Goal: Information Seeking & Learning: Find specific page/section

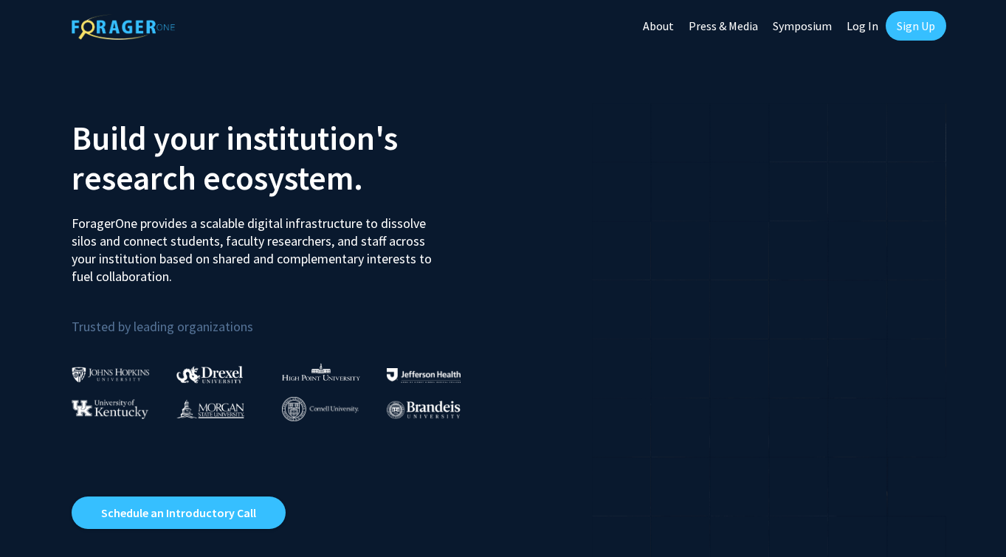
click at [880, 30] on link "Log In" at bounding box center [862, 26] width 46 height 52
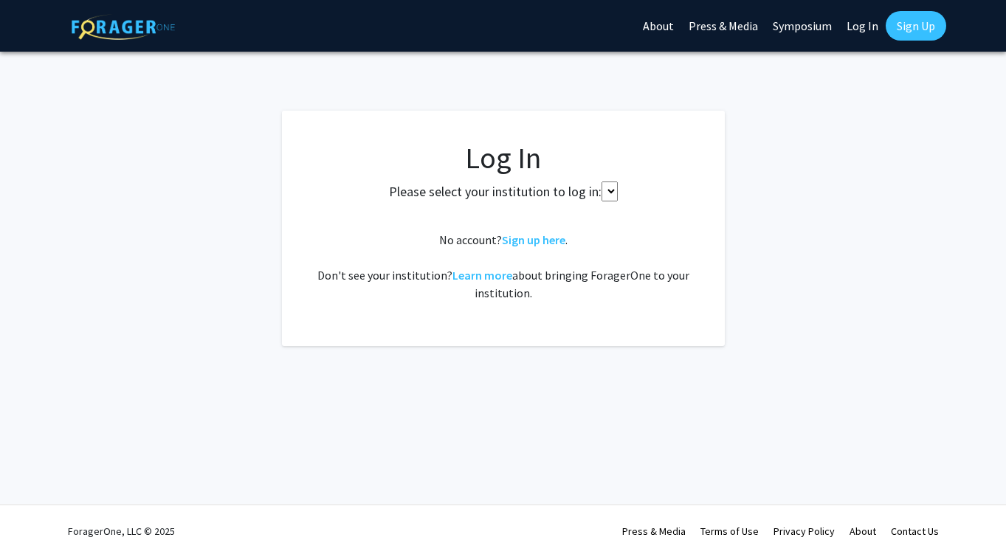
select select
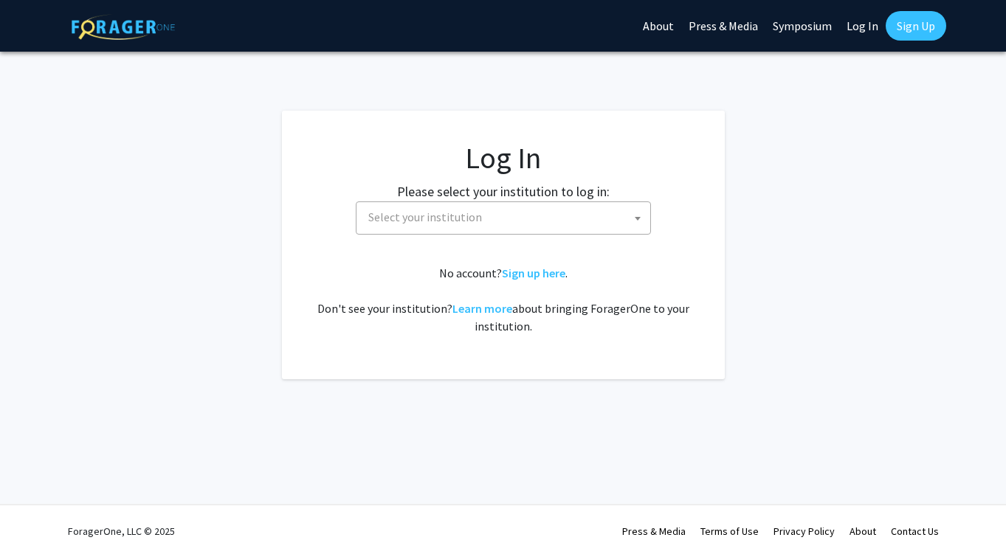
click at [385, 205] on span "Select your institution" at bounding box center [506, 217] width 288 height 30
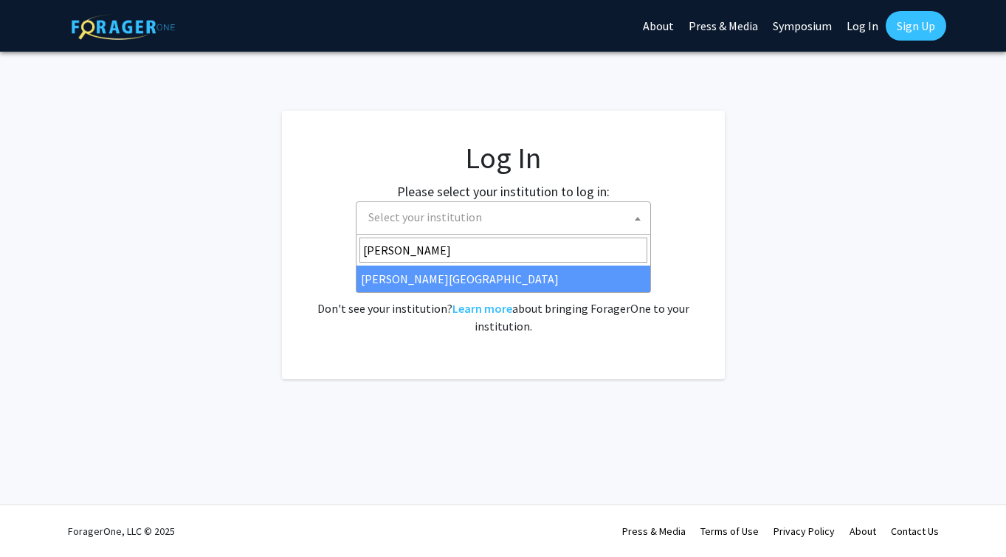
type input "jefferson"
select select "24"
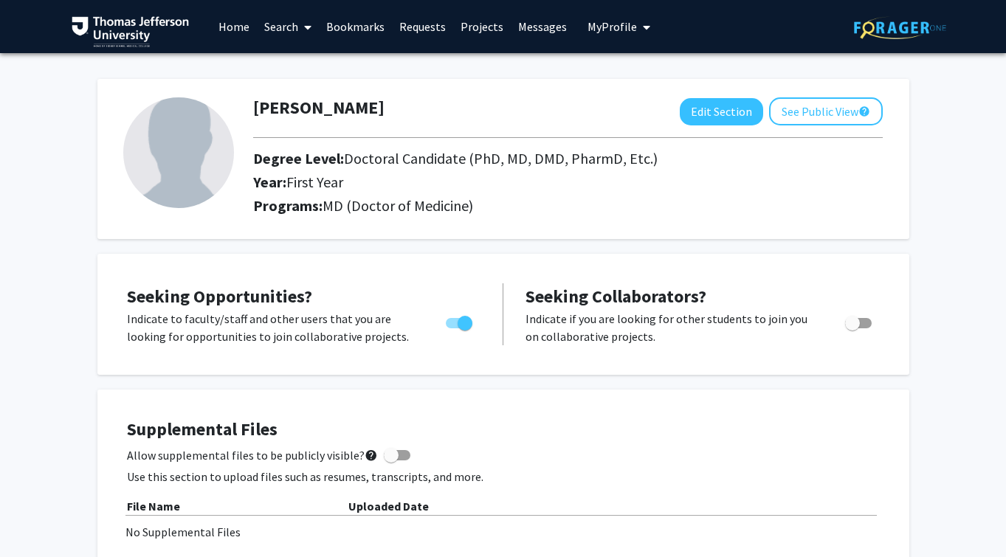
click at [280, 33] on link "Search" at bounding box center [288, 27] width 62 height 52
click at [306, 71] on span "Faculty/Staff" at bounding box center [311, 68] width 108 height 30
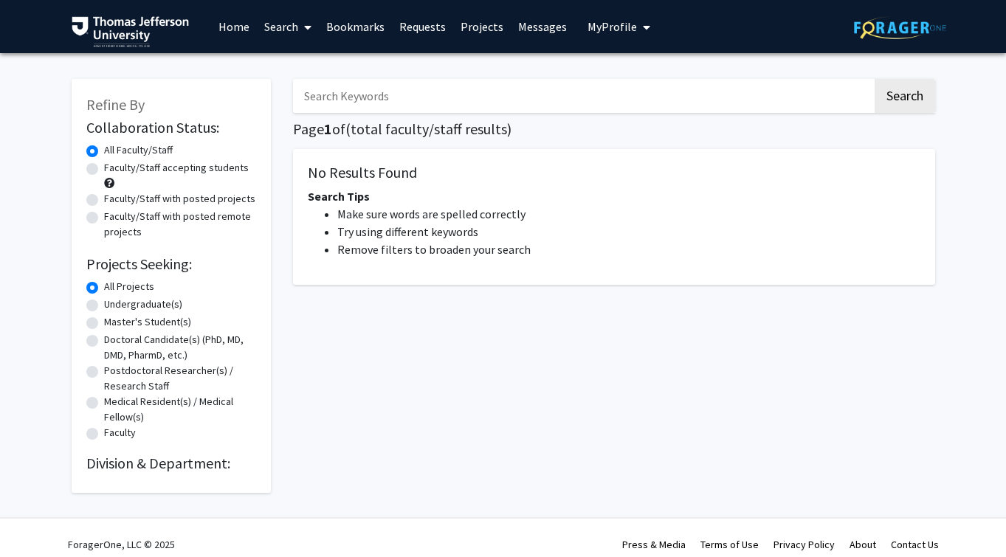
click at [472, 25] on link "Projects" at bounding box center [482, 27] width 58 height 52
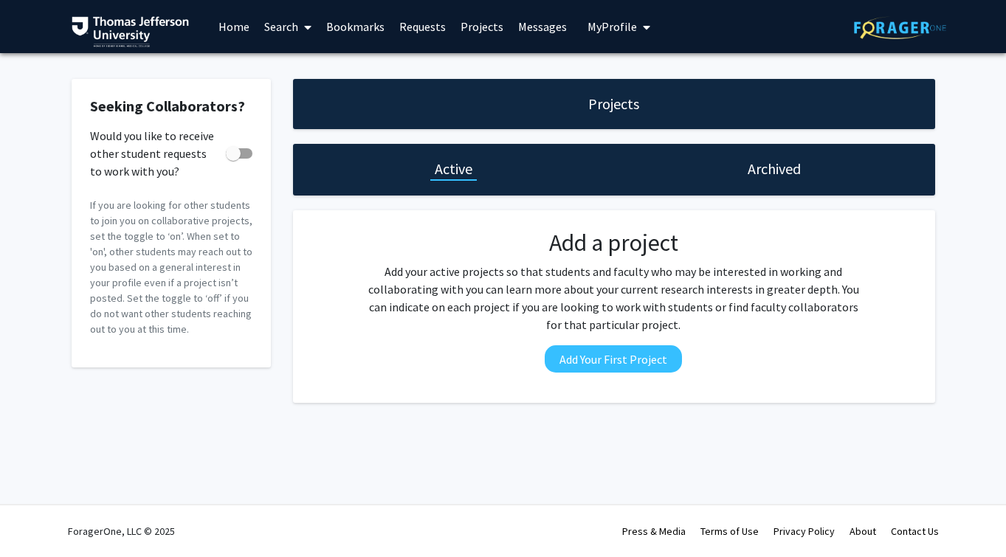
click at [277, 32] on link "Search" at bounding box center [288, 27] width 62 height 52
click at [286, 66] on span "Faculty/Staff" at bounding box center [311, 68] width 108 height 30
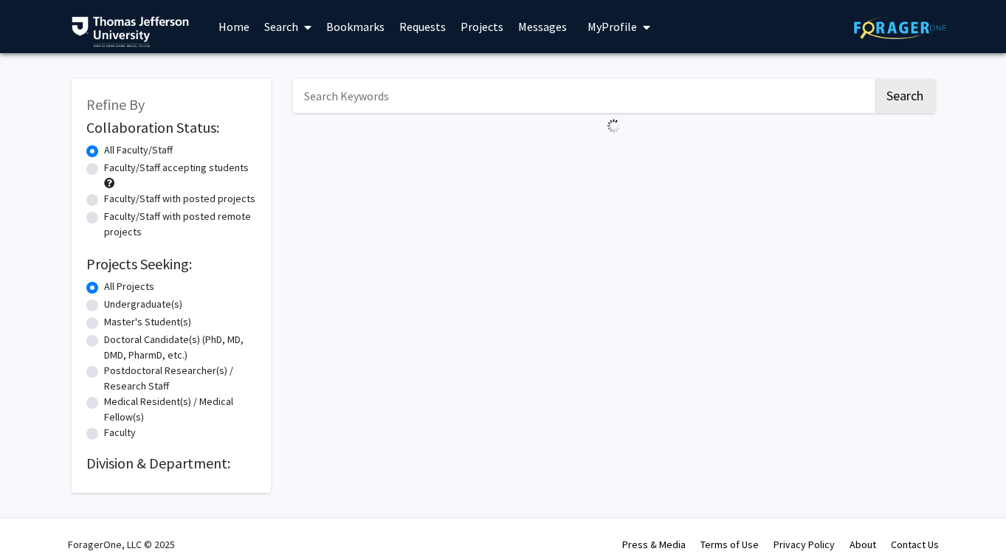
click at [229, 30] on link "Home" at bounding box center [234, 27] width 46 height 52
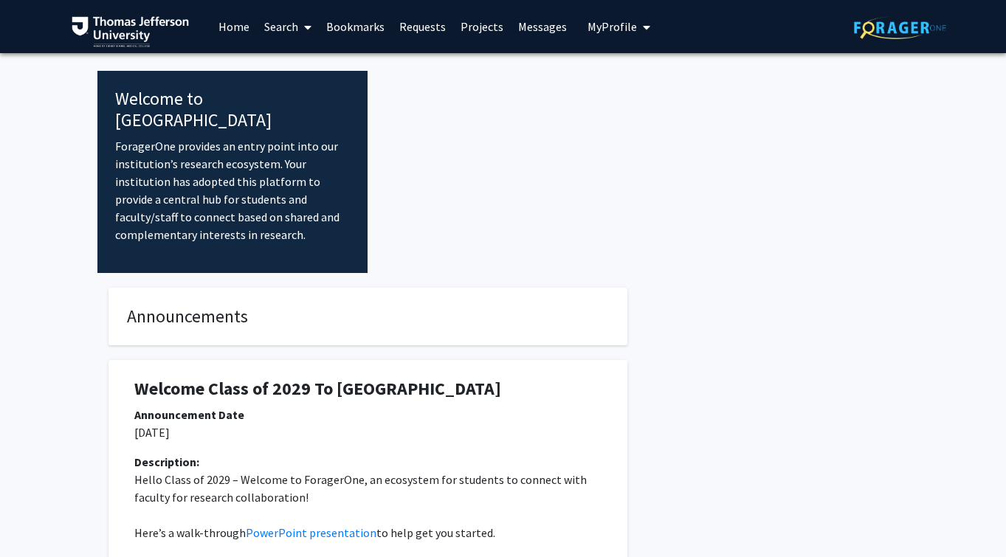
click at [343, 406] on div "Announcement Date" at bounding box center [367, 415] width 467 height 18
click at [489, 22] on link "Projects" at bounding box center [482, 27] width 58 height 52
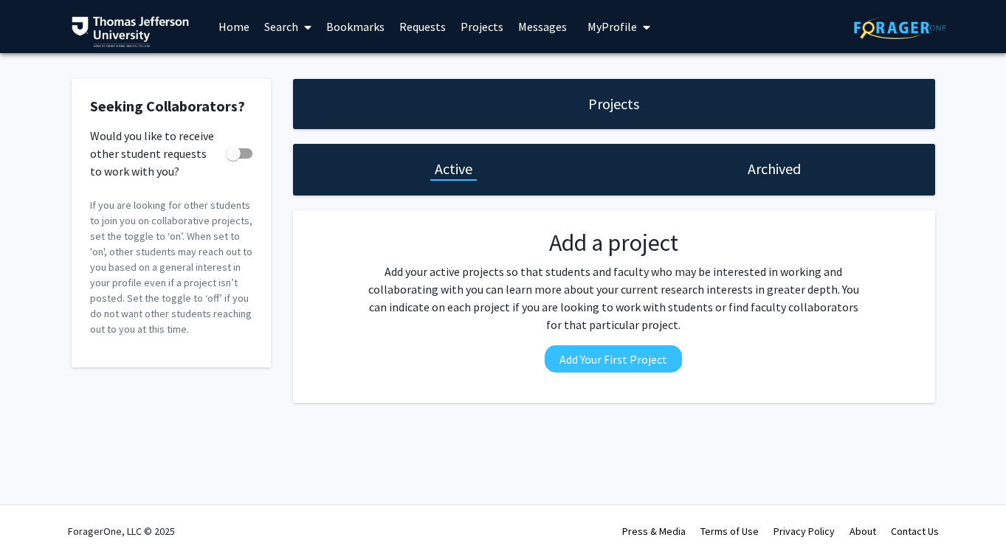
click at [658, 114] on div "Projects" at bounding box center [614, 104] width 642 height 50
click at [617, 19] on button "My Profile" at bounding box center [619, 26] width 72 height 53
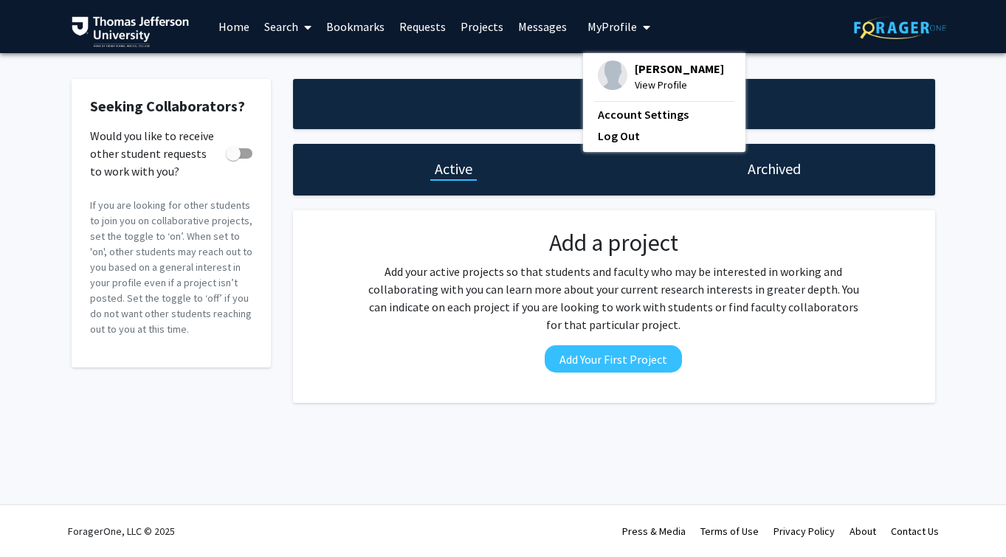
click at [538, 30] on link "Messages" at bounding box center [542, 27] width 63 height 52
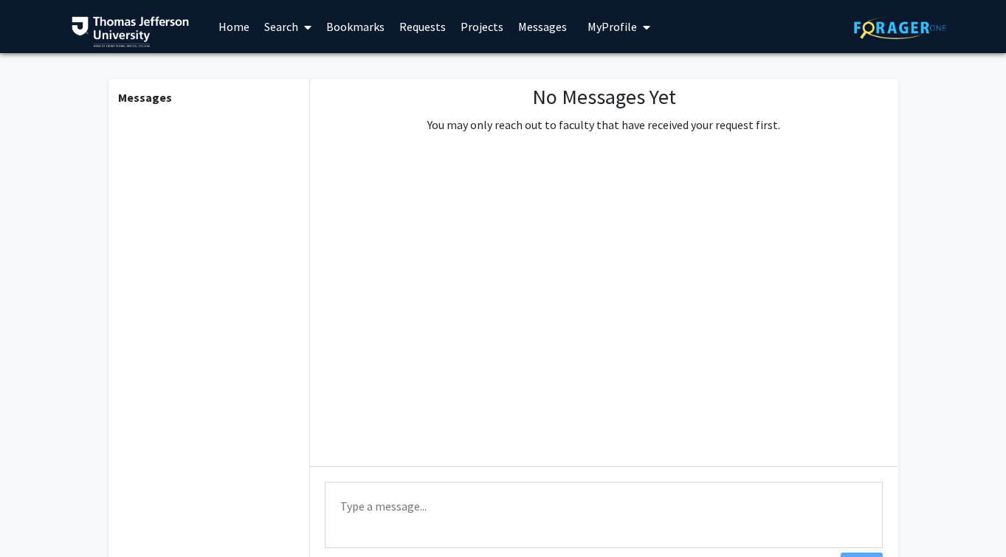
click at [449, 17] on link "Requests" at bounding box center [422, 27] width 61 height 52
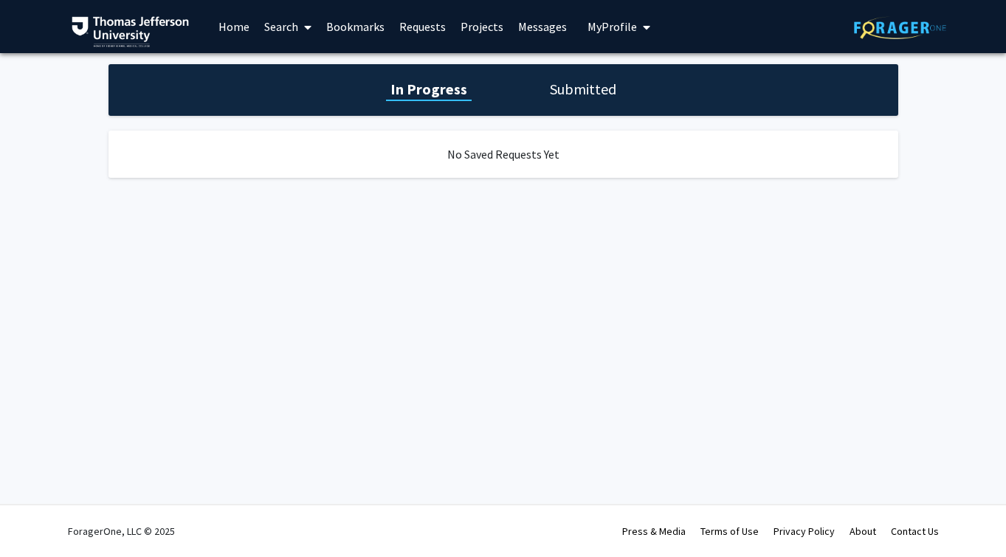
click at [461, 25] on link "Projects" at bounding box center [482, 27] width 58 height 52
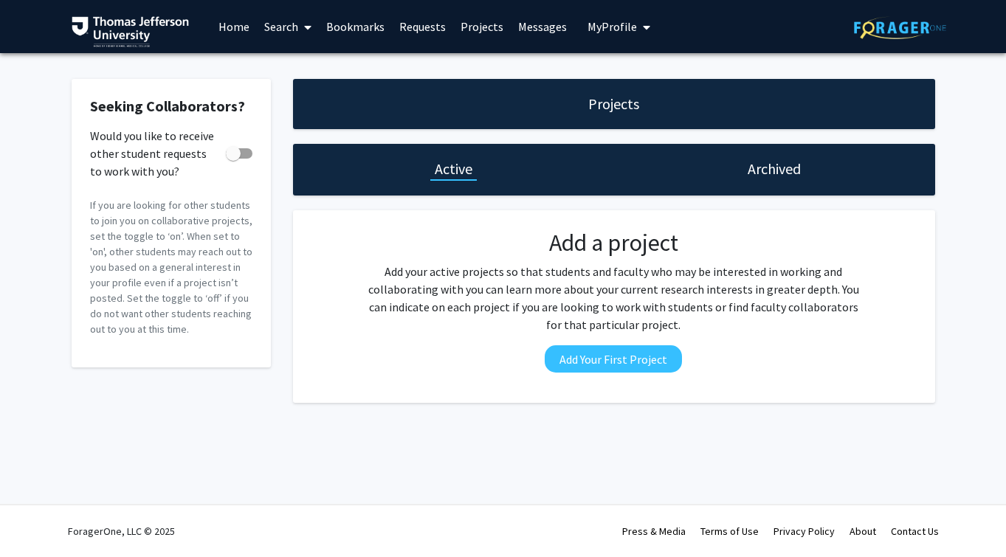
click at [317, 25] on link "Search" at bounding box center [288, 27] width 62 height 52
click at [314, 61] on span "Faculty/Staff" at bounding box center [311, 68] width 108 height 30
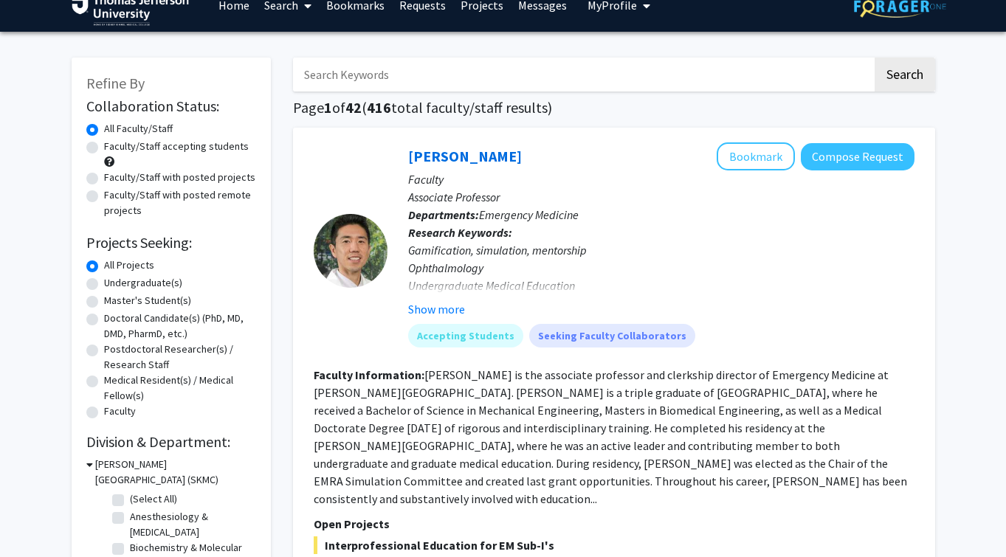
scroll to position [23, 0]
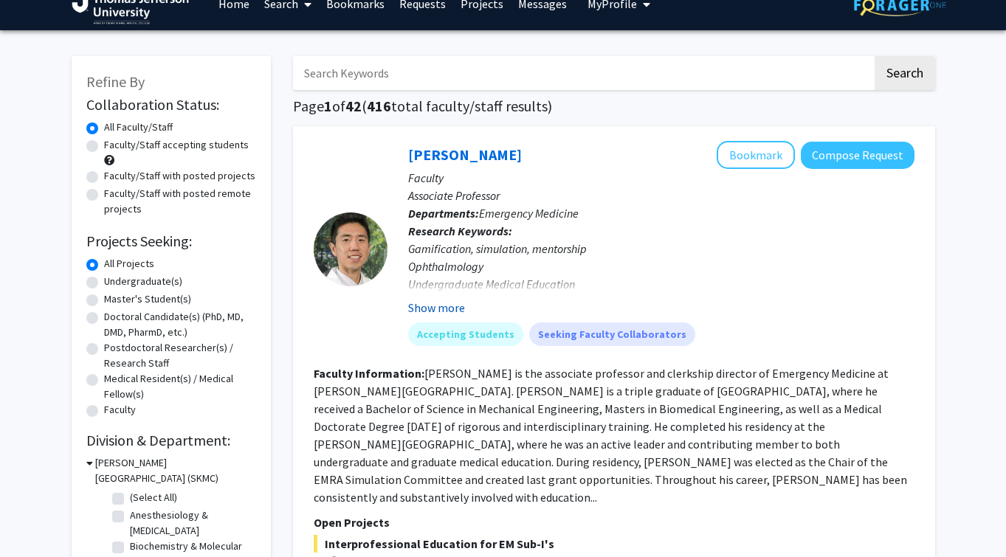
click at [445, 311] on button "Show more" at bounding box center [436, 308] width 57 height 18
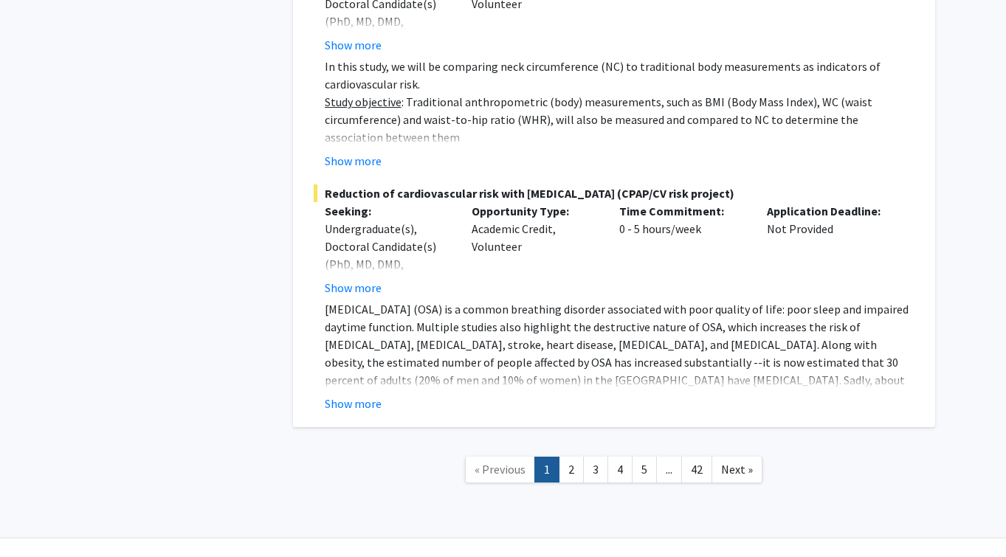
scroll to position [11475, 0]
click at [575, 458] on link "2" at bounding box center [571, 471] width 25 height 26
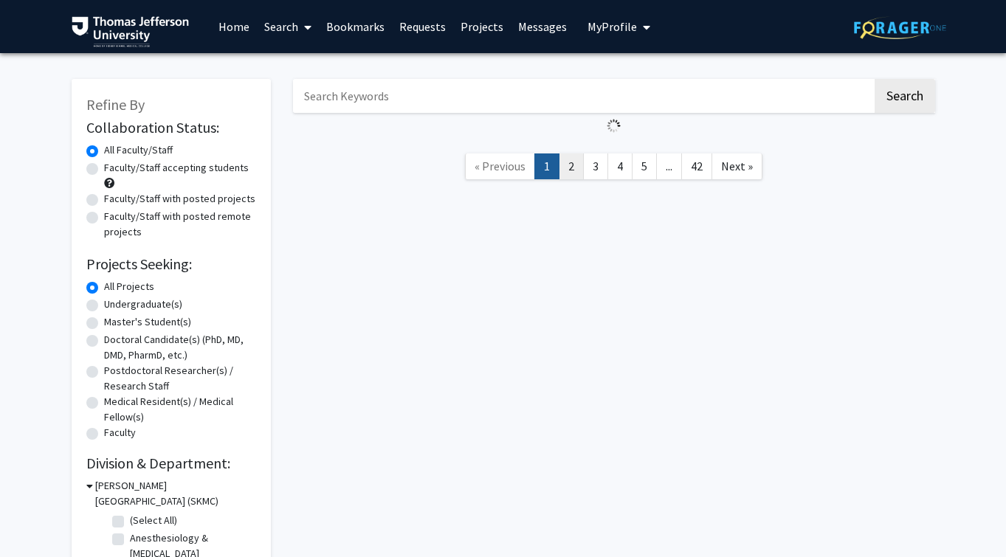
click at [576, 168] on link "2" at bounding box center [571, 166] width 25 height 26
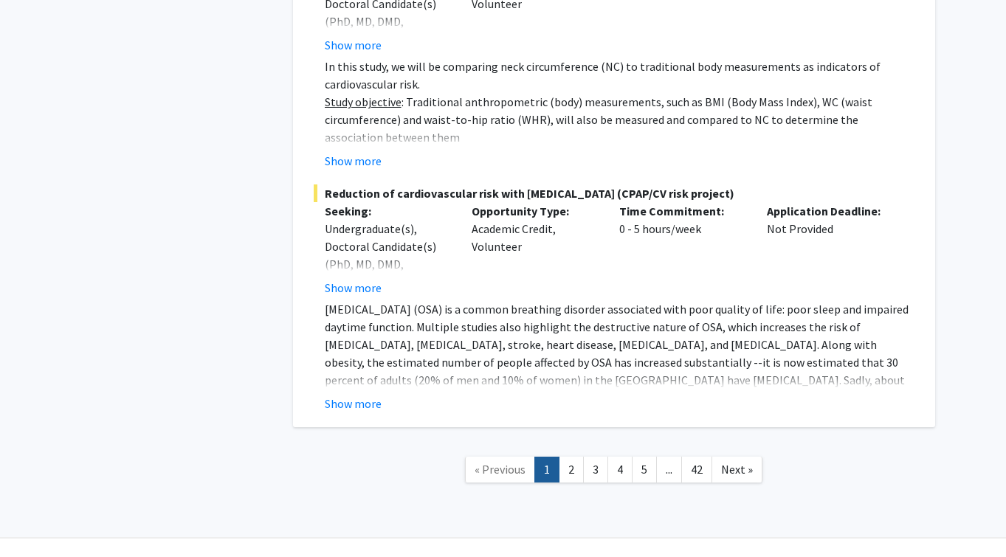
scroll to position [11457, 0]
click at [576, 458] on link "2" at bounding box center [571, 471] width 25 height 26
click at [565, 443] on nav "« Previous 1 2 3 4 5 ... 42 Next »" at bounding box center [614, 473] width 642 height 60
click at [568, 458] on link "2" at bounding box center [571, 471] width 25 height 26
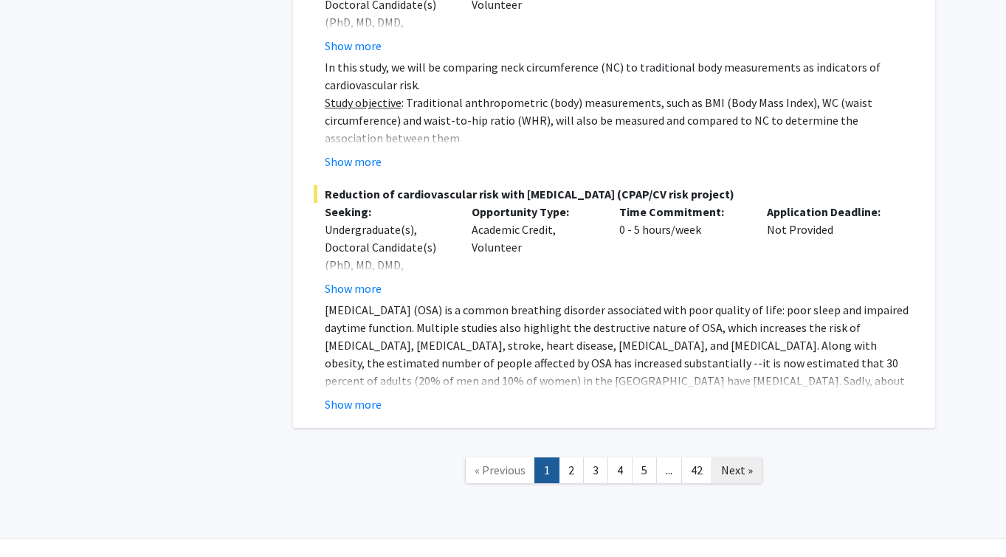
click at [722, 463] on span "Next »" at bounding box center [737, 470] width 32 height 15
click at [736, 463] on span "Next »" at bounding box center [737, 470] width 32 height 15
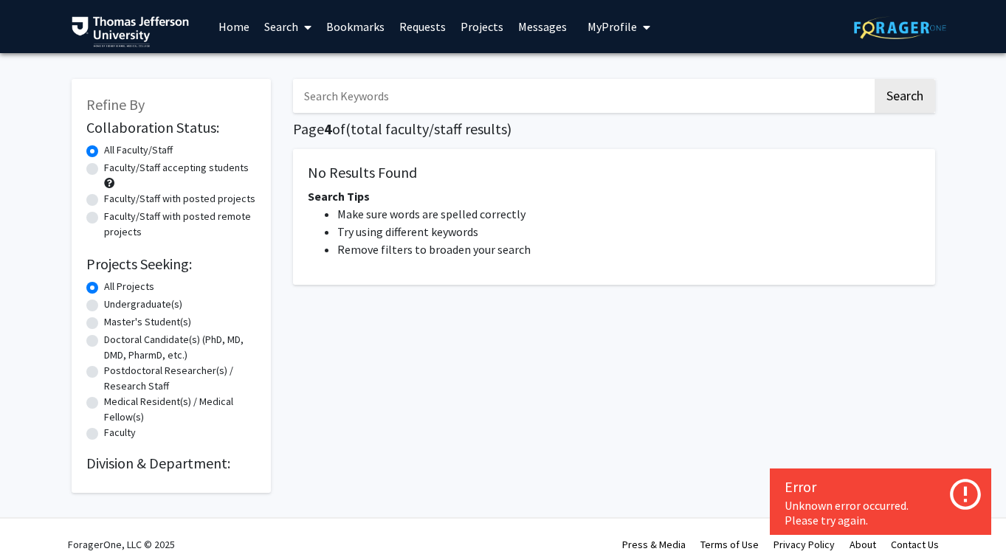
drag, startPoint x: 0, startPoint y: 0, endPoint x: 467, endPoint y: 169, distance: 496.8
click at [467, 169] on h5 "No Results Found" at bounding box center [614, 173] width 613 height 18
drag, startPoint x: 895, startPoint y: 2, endPoint x: 655, endPoint y: 343, distance: 416.8
click at [655, 343] on div "Search Page 4 of ( total faculty/staff results) No Results Found Search Tips Ma…" at bounding box center [614, 278] width 664 height 429
